Goal: Check status: Check status

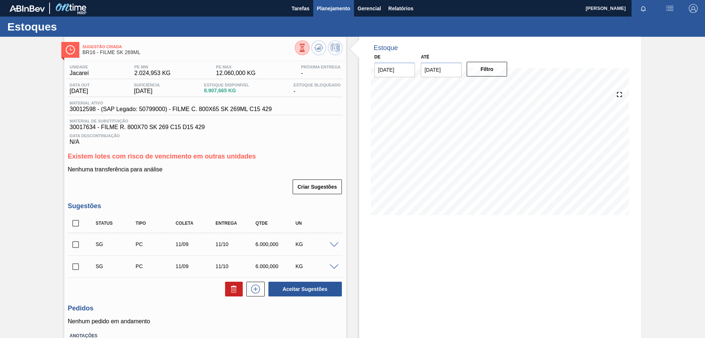
click at [337, 12] on span "Planejamento" at bounding box center [333, 8] width 33 height 9
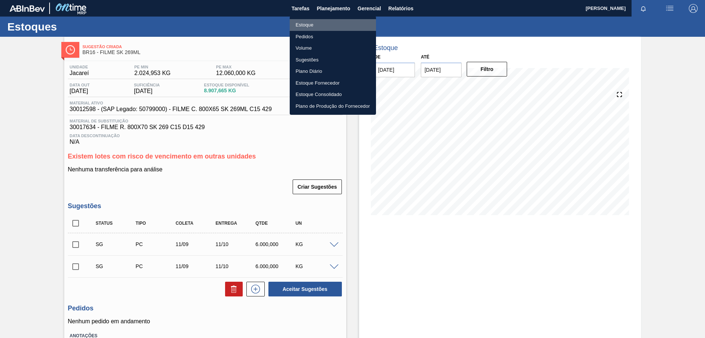
click at [315, 28] on li "Estoque" at bounding box center [333, 25] width 86 height 12
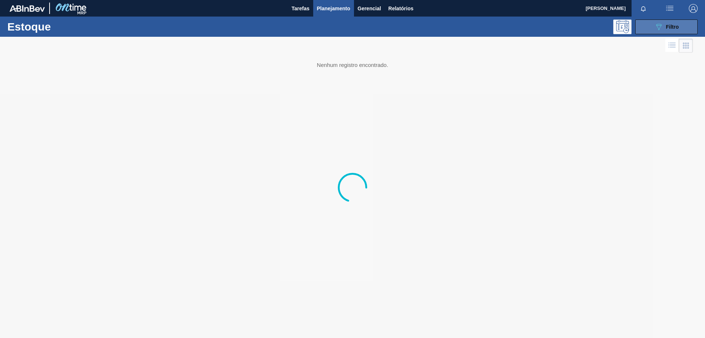
click at [657, 31] on icon "089F7B8B-B2A5-4AFE-B5C0-19BA573D28AC" at bounding box center [658, 26] width 9 height 9
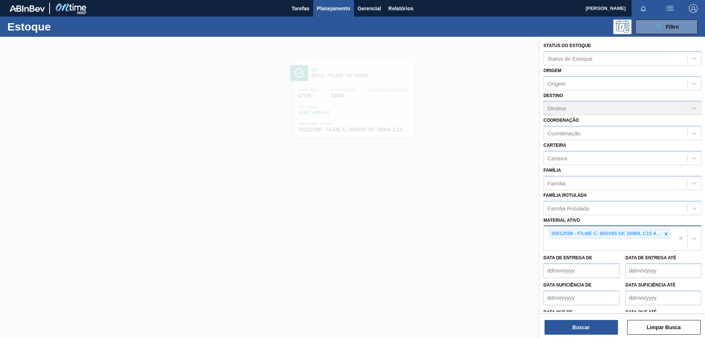
click at [664, 238] on div at bounding box center [666, 233] width 8 height 9
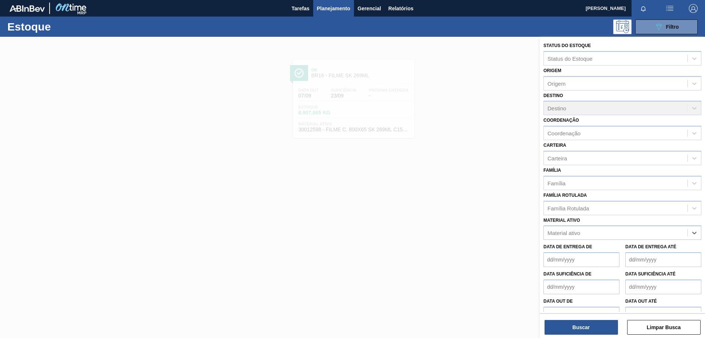
paste ativo "30003617"
type ativo "30003617"
click at [594, 245] on div "30003617 - FILME CONTRATIL LISO 780X60 MICRA;FILME" at bounding box center [623, 251] width 158 height 14
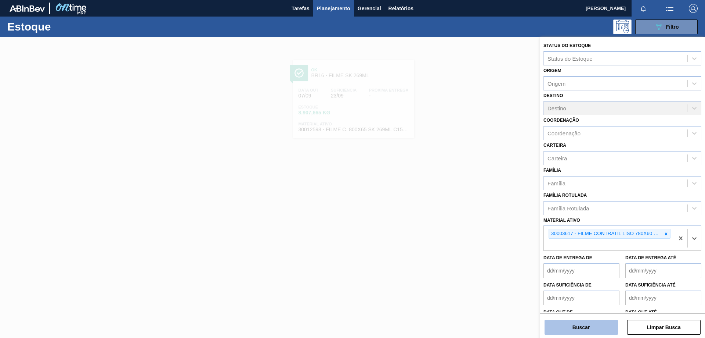
click at [590, 331] on button "Buscar" at bounding box center [581, 327] width 73 height 15
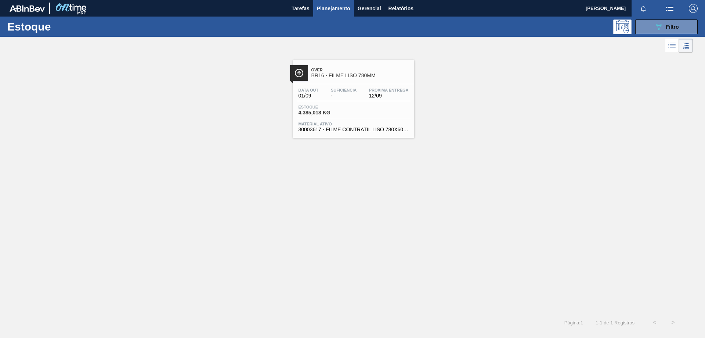
click at [372, 122] on span "Material ativo" at bounding box center [354, 124] width 110 height 4
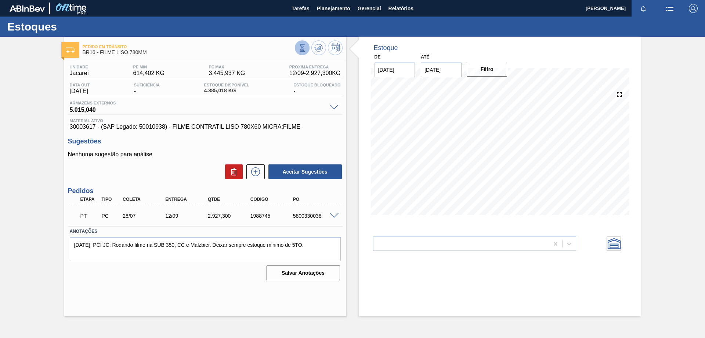
click at [303, 49] on icon at bounding box center [302, 48] width 8 height 8
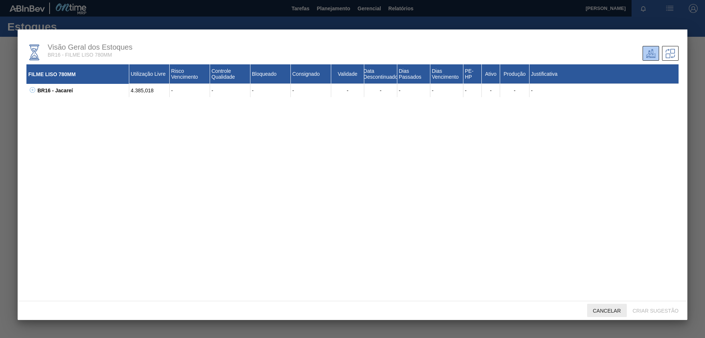
click at [611, 306] on div "Cancelar" at bounding box center [607, 310] width 40 height 14
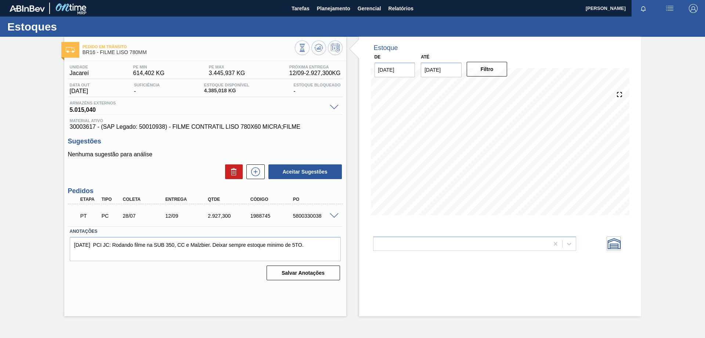
click at [221, 89] on span "4.385,018 KG" at bounding box center [226, 91] width 45 height 6
copy span "4.385,018 KG"
